Goal: Feedback & Contribution: Contribute content

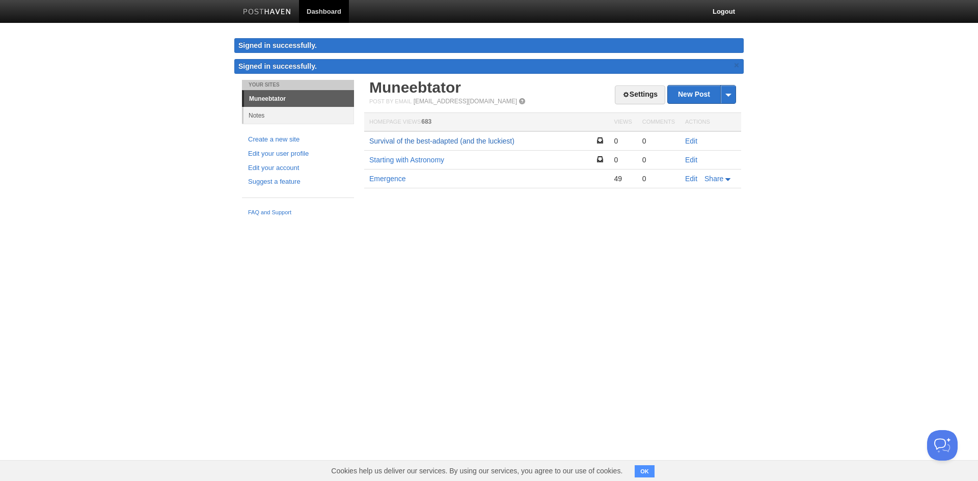
click at [471, 142] on link "Survival of the best-adapted (and the luckiest)" at bounding box center [441, 141] width 145 height 8
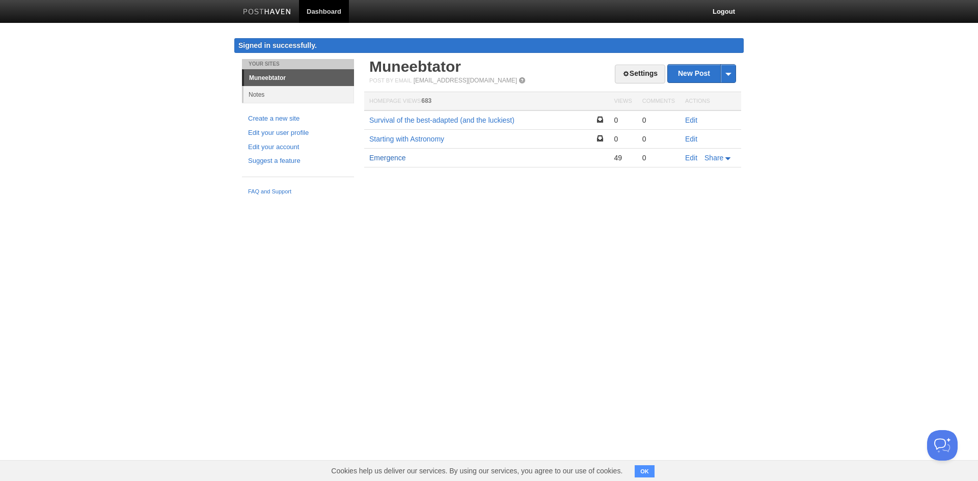
click at [394, 154] on link "Emergence" at bounding box center [387, 158] width 37 height 8
click at [697, 76] on link "New Post" at bounding box center [702, 74] width 68 height 18
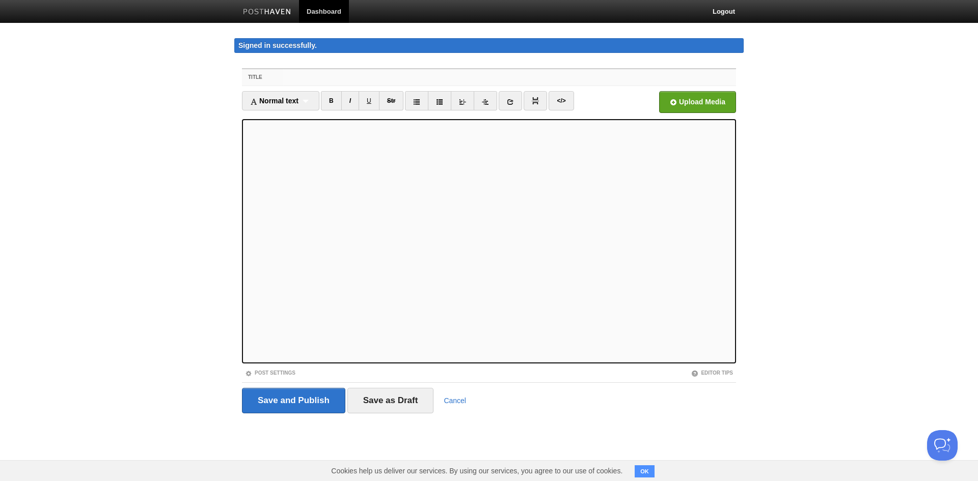
click at [324, 74] on input "Title" at bounding box center [509, 77] width 453 height 16
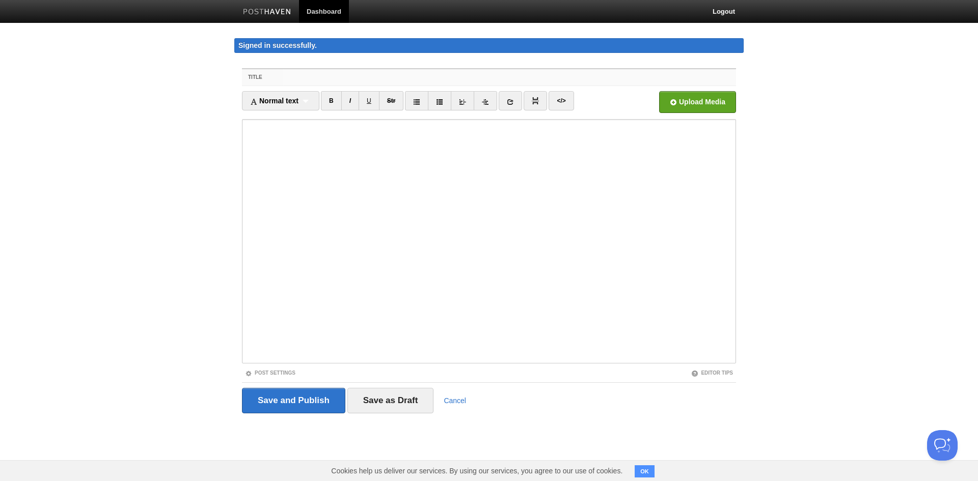
paste input "Time don't fool me no more"
type input "Time don't fool me no more."
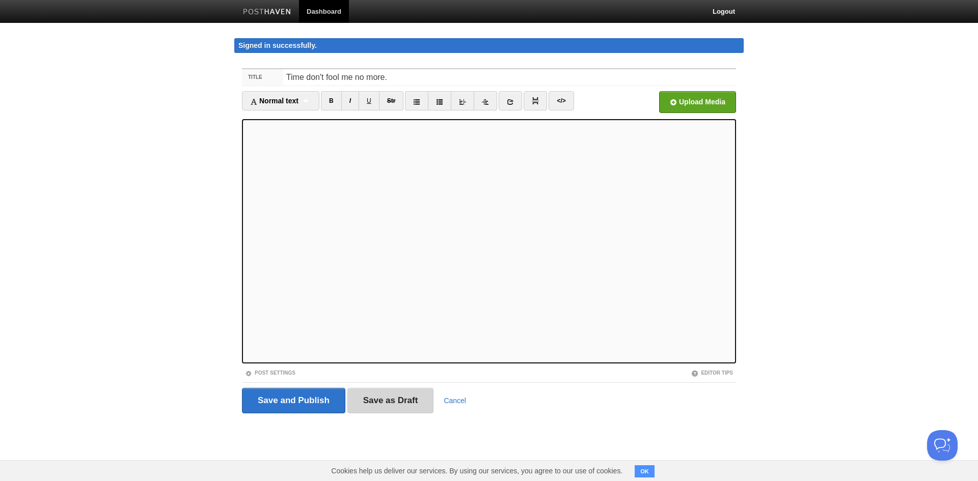
click at [377, 399] on input "Save as Draft" at bounding box center [390, 400] width 87 height 25
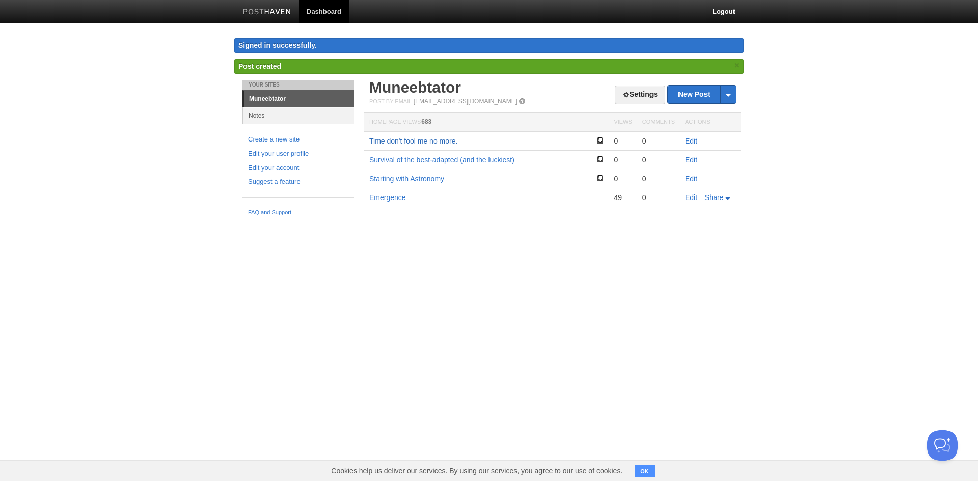
click at [407, 138] on link "Time don't fool me no more." at bounding box center [413, 141] width 88 height 8
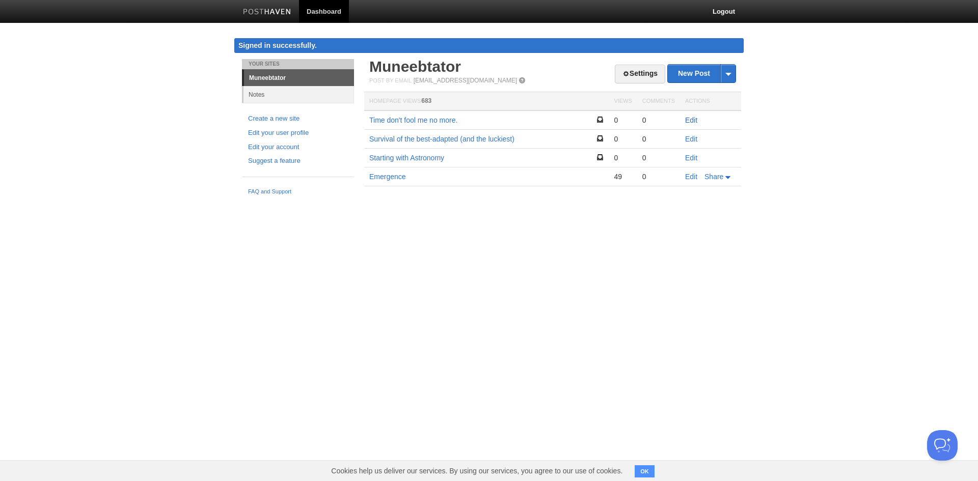
click at [685, 121] on link "Edit" at bounding box center [691, 120] width 12 height 8
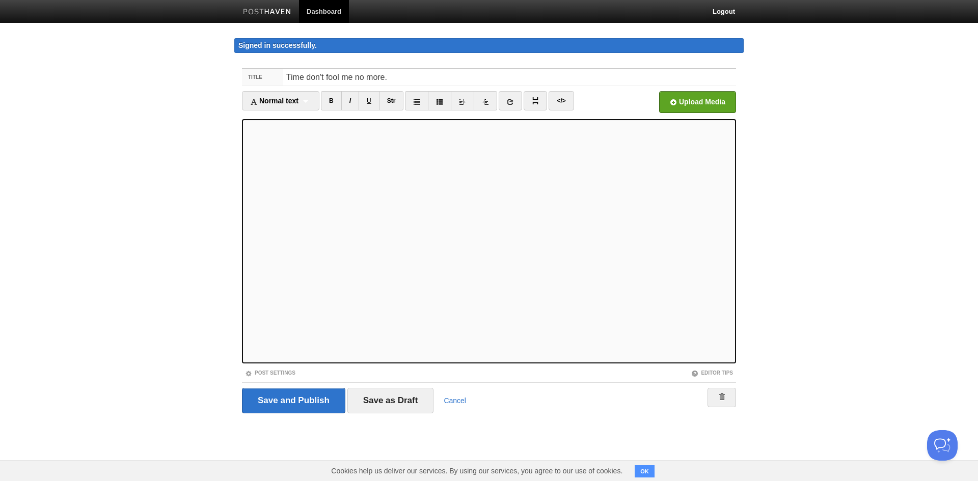
click at [0, 158] on body "Dashboard Logout Signed in successfully. Signed in successfully. × Post created…" at bounding box center [489, 226] width 978 height 452
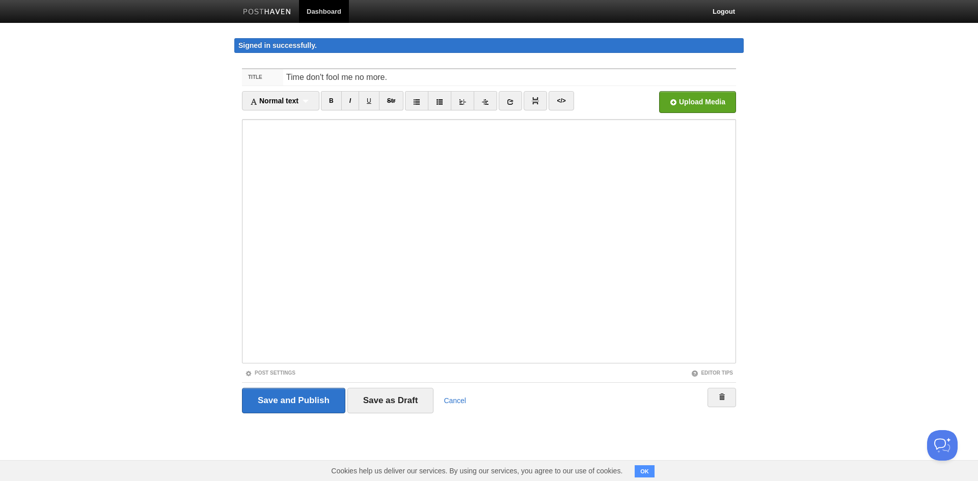
click at [183, 251] on body "Dashboard Logout Signed in successfully. Signed in successfully. × Post created…" at bounding box center [489, 226] width 978 height 452
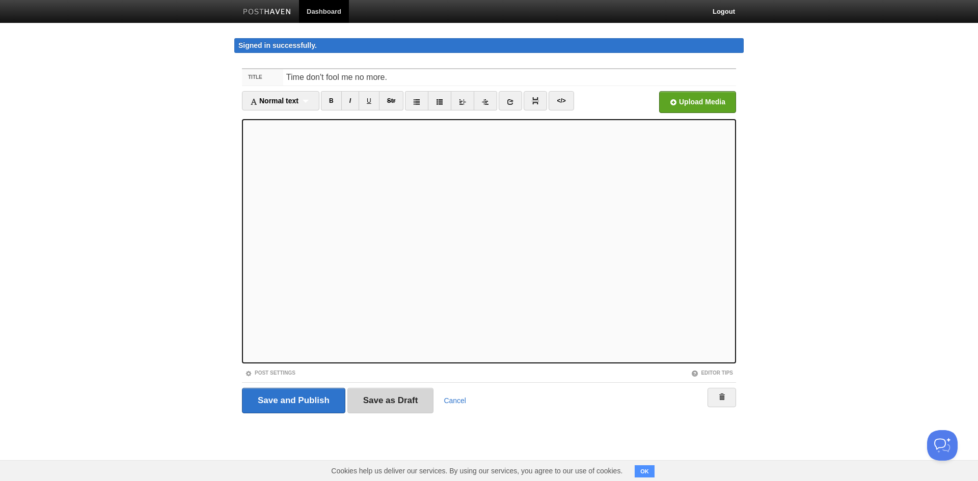
click at [399, 398] on input "Save as Draft" at bounding box center [390, 400] width 87 height 25
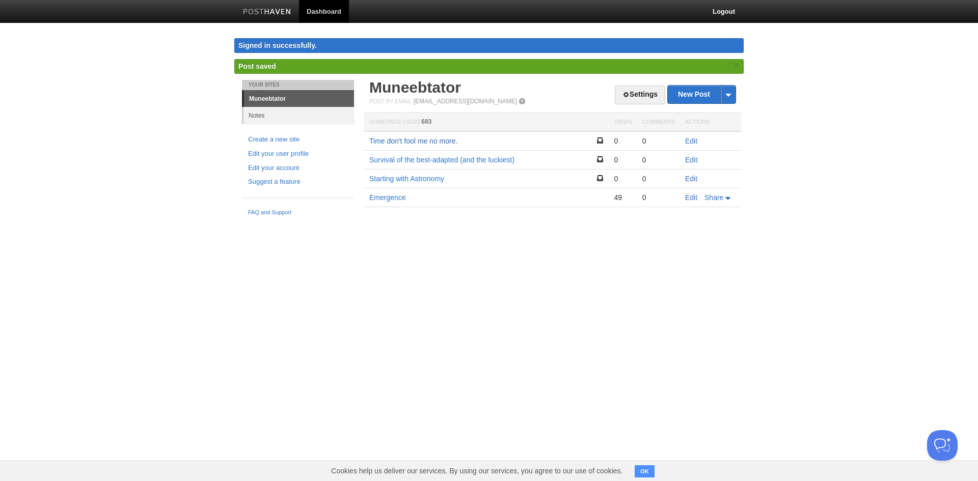
click at [422, 144] on link "Time don't fool me no more." at bounding box center [413, 141] width 88 height 8
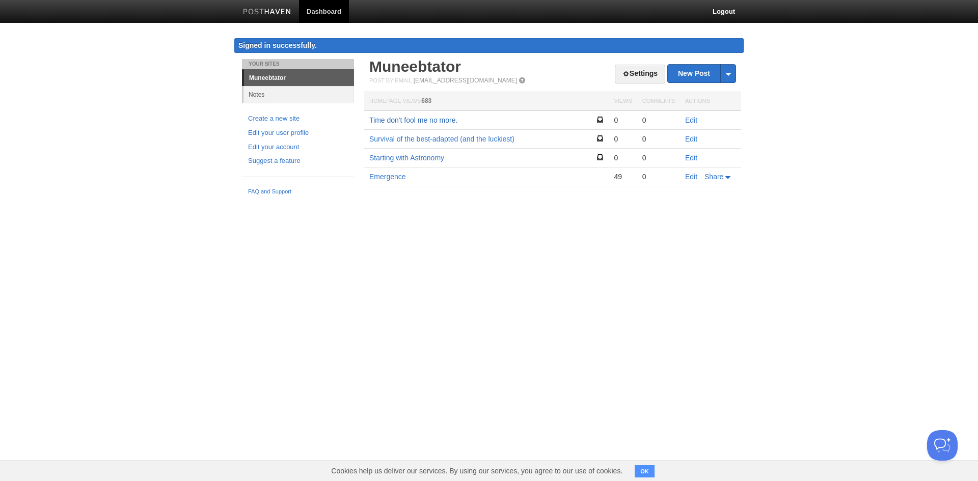
click at [409, 122] on link "Time don't fool me no more." at bounding box center [413, 120] width 88 height 8
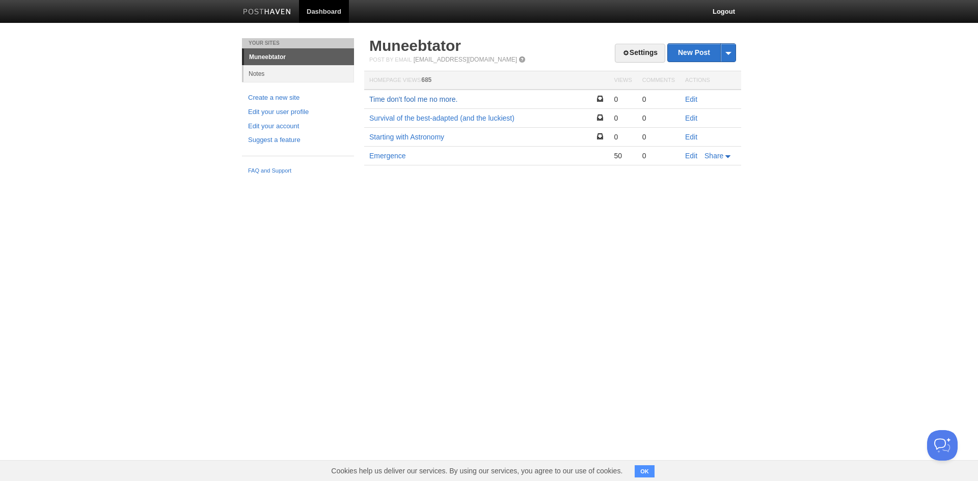
click at [437, 98] on link "Time don't fool me no more." at bounding box center [413, 99] width 88 height 8
